Goal: Check status: Check status

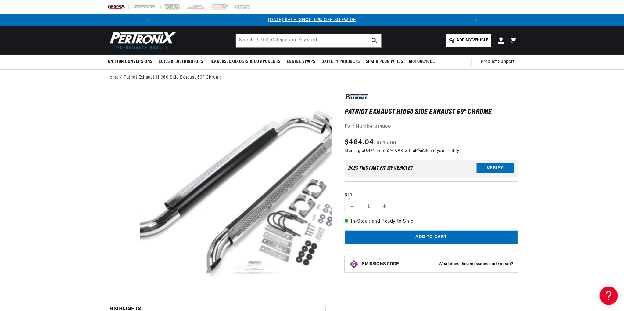
click at [504, 40] on icon at bounding box center [501, 40] width 6 height 6
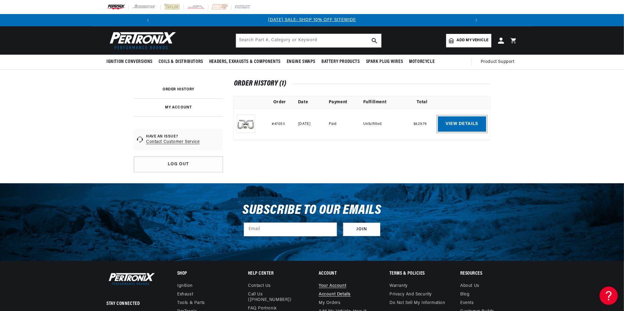
click at [462, 123] on link "View details" at bounding box center [462, 123] width 48 height 15
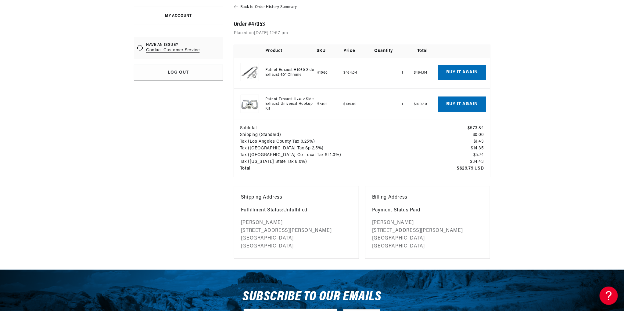
scroll to position [0, 326]
drag, startPoint x: 371, startPoint y: 232, endPoint x: 429, endPoint y: 238, distance: 58.3
click at [429, 238] on div "Billing Address Payment Status: Paid Elias Azar 11641 Lyster Avenue Los Angeles…" at bounding box center [427, 222] width 125 height 73
copy p "11641 Lyster Avenue Los Angeles CA 91326"
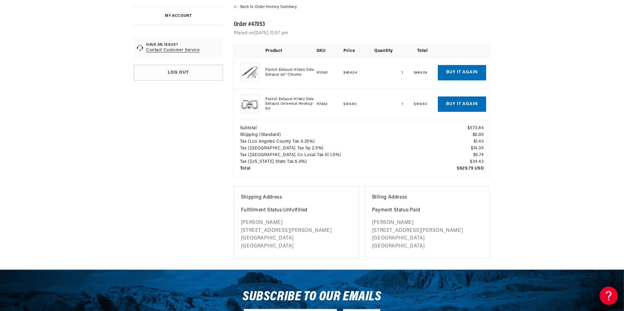
click at [181, 205] on aside "ORDER HISTORY MY ACCOUNT HAVE AN ISSUE? Contact Customer Service Log out" at bounding box center [178, 123] width 89 height 269
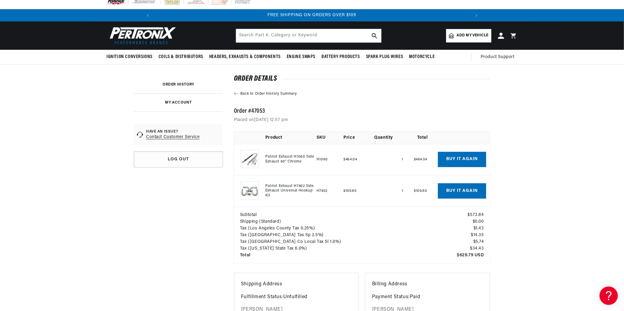
scroll to position [0, 0]
